Goal: Task Accomplishment & Management: Manage account settings

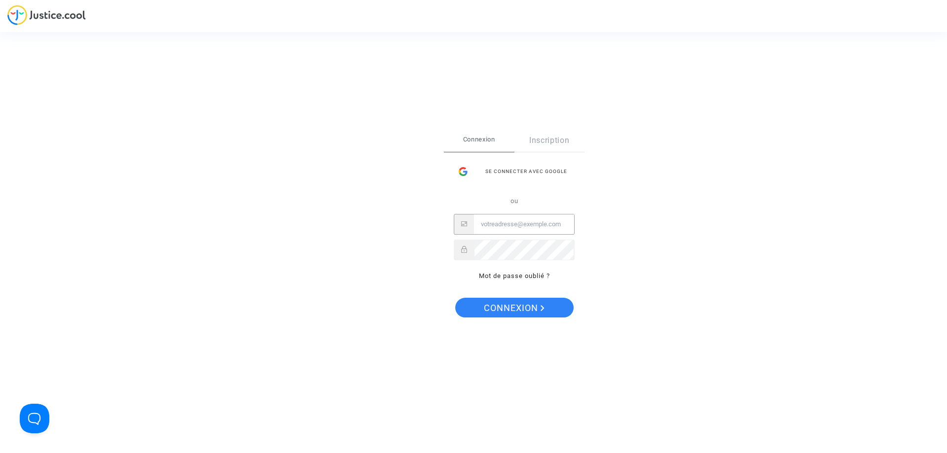
click at [514, 224] on input "Email" at bounding box center [524, 225] width 100 height 20
type input "[EMAIL_ADDRESS][DOMAIN_NAME]"
click at [455, 298] on button "Connexion" at bounding box center [514, 308] width 118 height 20
